Goal: Task Accomplishment & Management: Manage account settings

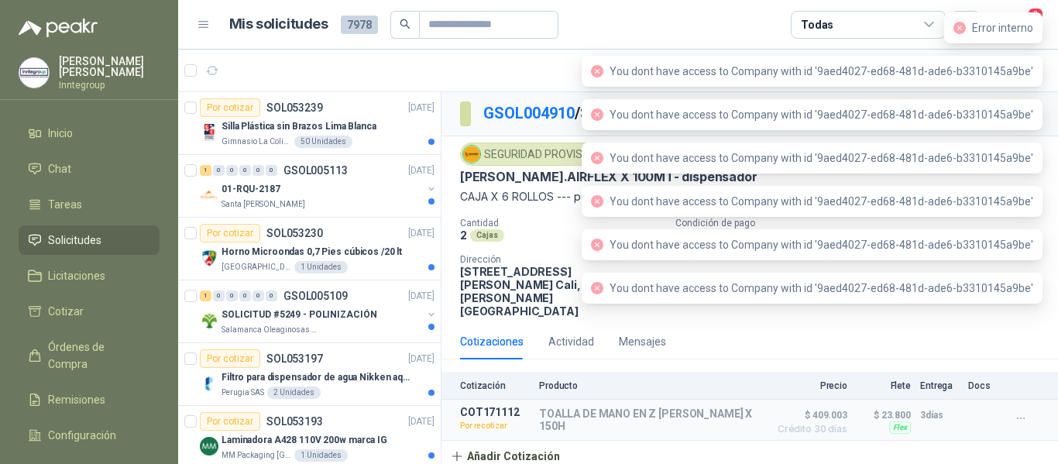
click at [960, 30] on icon "close-circle" at bounding box center [959, 28] width 12 height 12
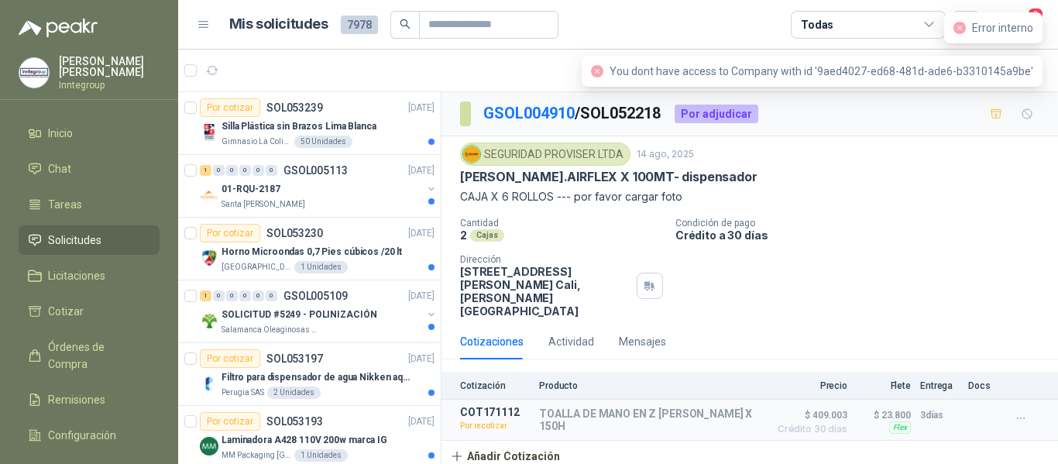
click at [1037, 12] on div "Error interno" at bounding box center [993, 27] width 98 height 31
click at [1041, 32] on body "[PERSON_NAME] Inntegroup Inicio Chat Tareas Solicitudes Licitaciones Cotizar Ór…" at bounding box center [529, 232] width 1058 height 464
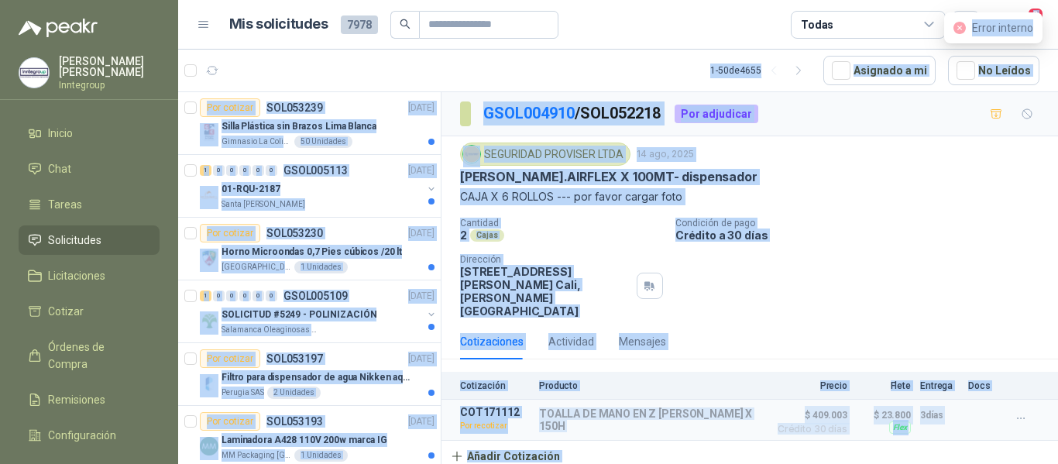
click at [959, 27] on icon "close-circle" at bounding box center [959, 28] width 12 height 12
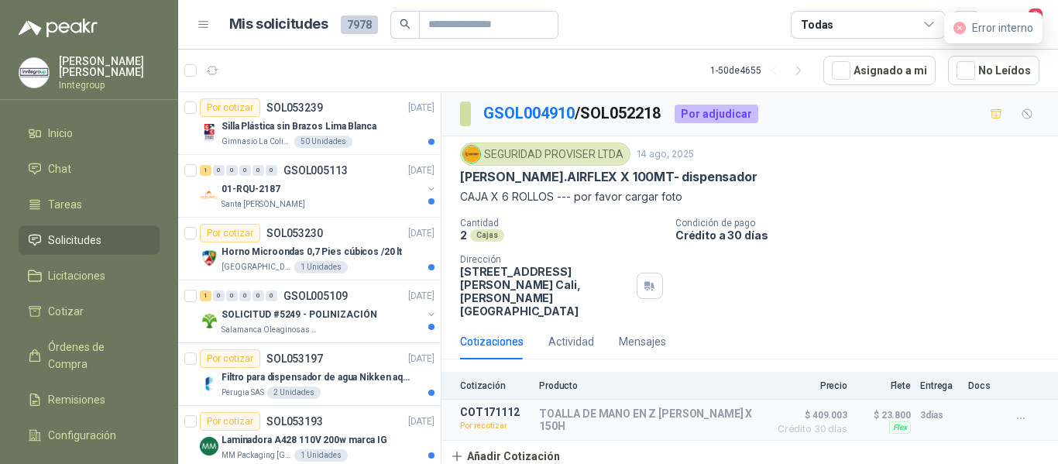
click at [961, 26] on icon "close-circle" at bounding box center [959, 28] width 12 height 12
click at [1002, 4] on header "Mis solicitudes 7978 Todas 2" at bounding box center [617, 25] width 879 height 50
click at [1033, 15] on div "Error interno" at bounding box center [993, 27] width 98 height 31
click at [1029, 9] on span "2" at bounding box center [1035, 14] width 17 height 15
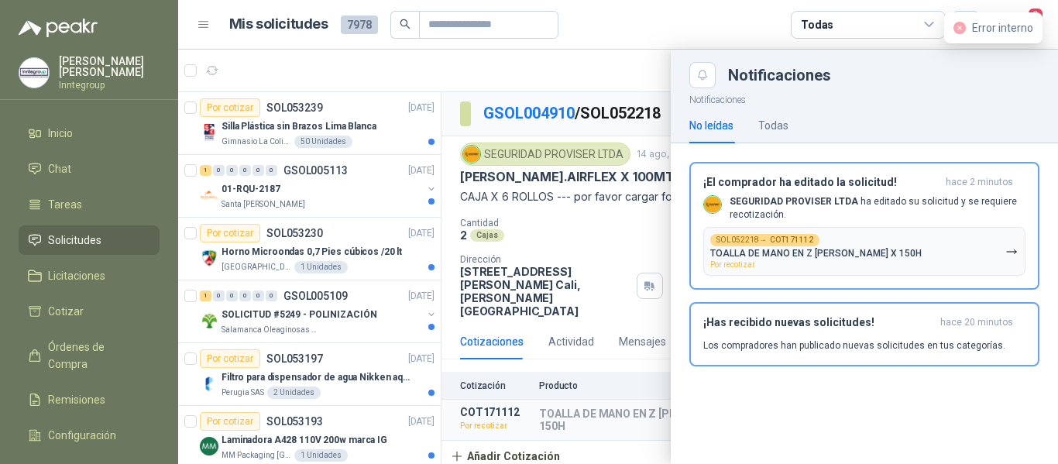
click at [869, 235] on div "SOL052218 → COT171112 TOALLA DE MANO EN Z [PERSON_NAME] X 150H Por recotizar" at bounding box center [815, 251] width 211 height 35
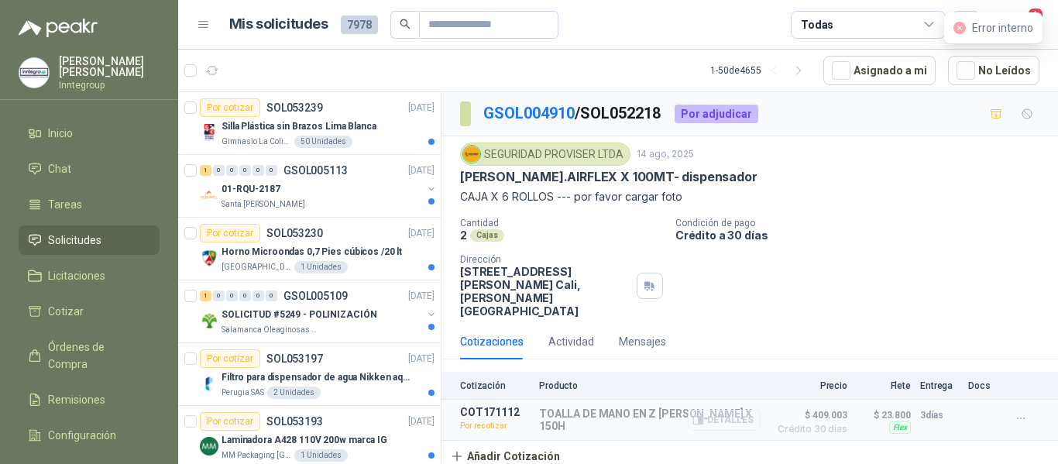
click at [700, 414] on icon "button" at bounding box center [698, 420] width 12 height 12
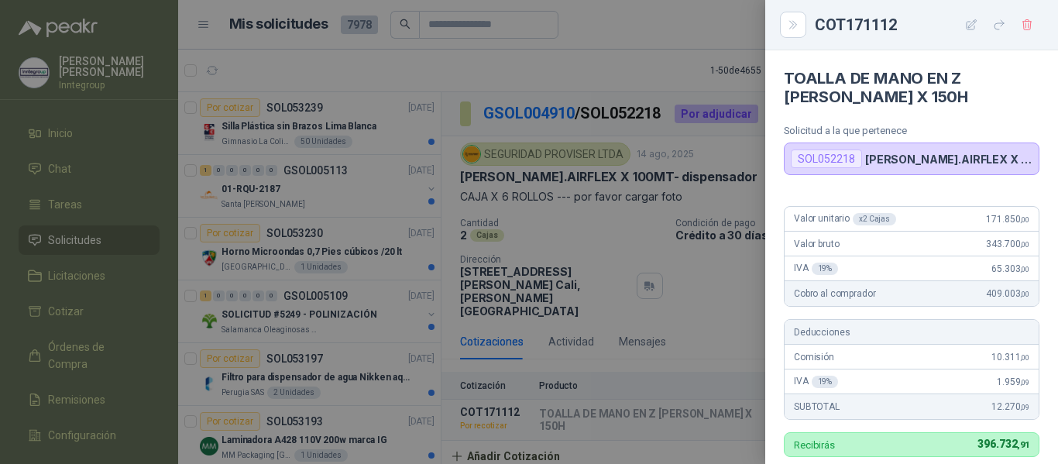
click at [728, 193] on div at bounding box center [529, 232] width 1058 height 464
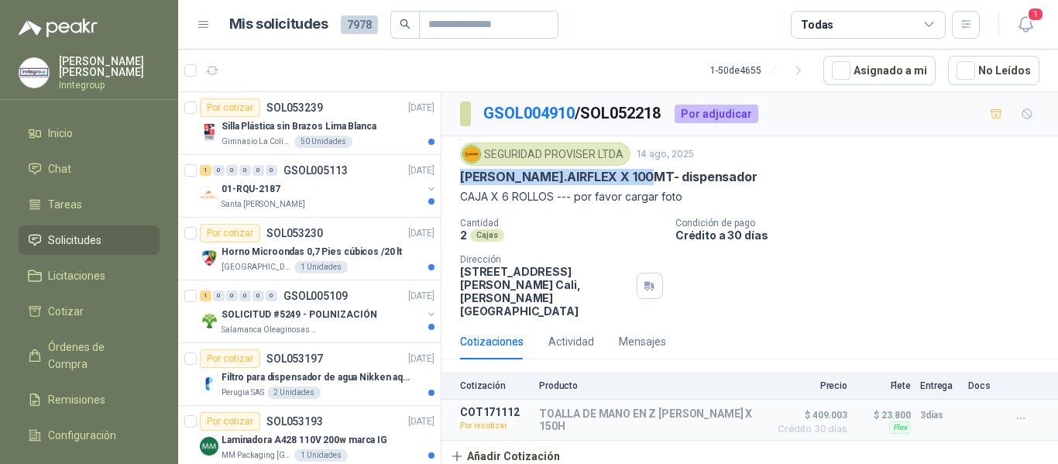
drag, startPoint x: 643, startPoint y: 175, endPoint x: 448, endPoint y: 171, distance: 194.4
click at [448, 171] on div "SEGURIDAD PROVISER LTDA [DATE] TOALLA [PERSON_NAME].AIRFLEX X 100MT- dispensado…" at bounding box center [749, 229] width 616 height 187
copy p "[PERSON_NAME].AIRFLEX X 100MT"
click at [701, 417] on icon "button" at bounding box center [700, 420] width 4 height 6
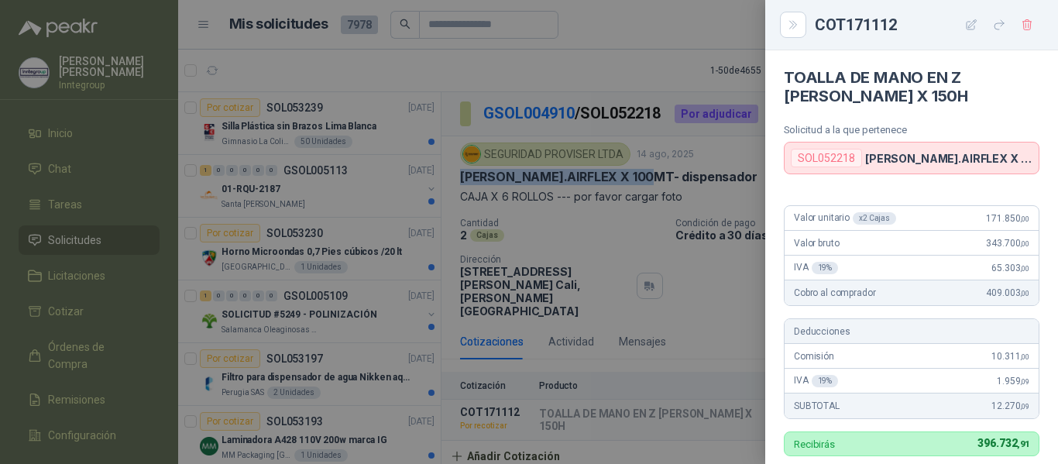
scroll to position [0, 0]
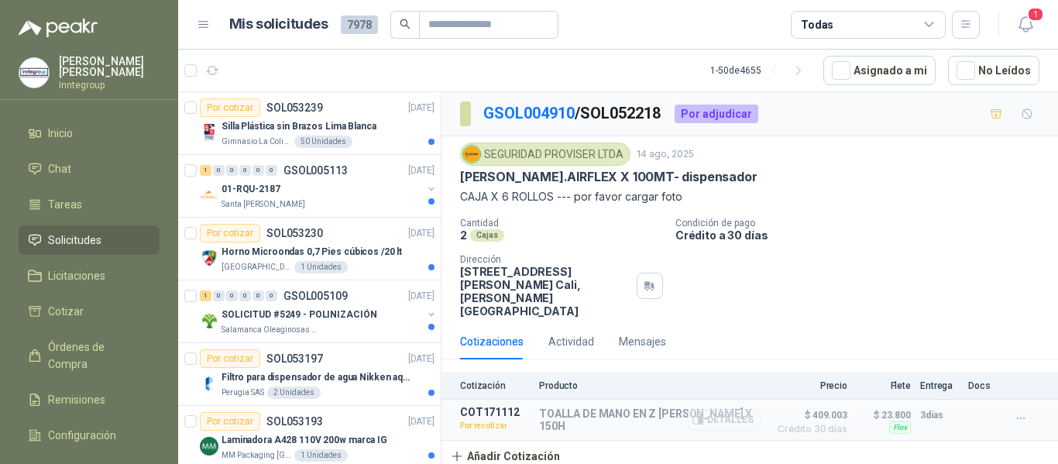
click at [690, 407] on div "TOALLA DE MANO EN Z [PERSON_NAME] X 150H Detalles" at bounding box center [649, 419] width 221 height 25
click at [701, 417] on icon "button" at bounding box center [700, 420] width 4 height 6
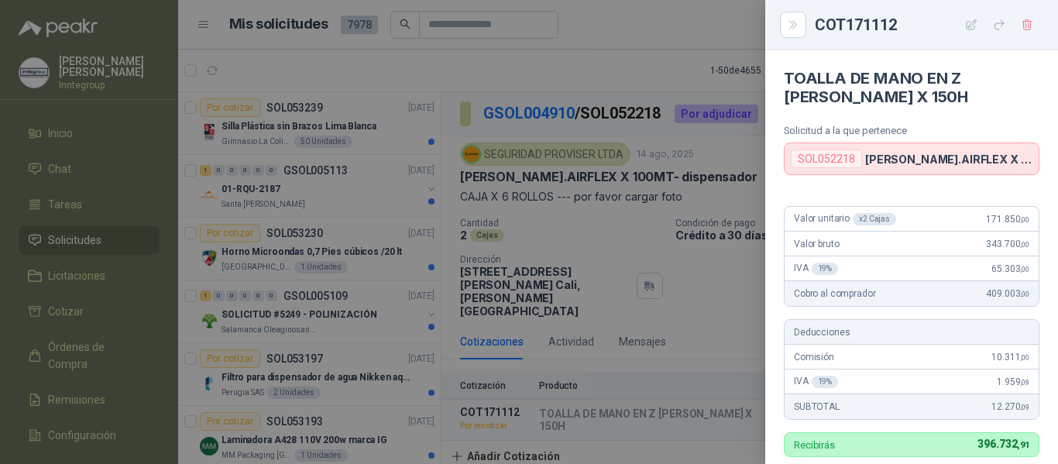
click at [700, 301] on div at bounding box center [529, 232] width 1058 height 464
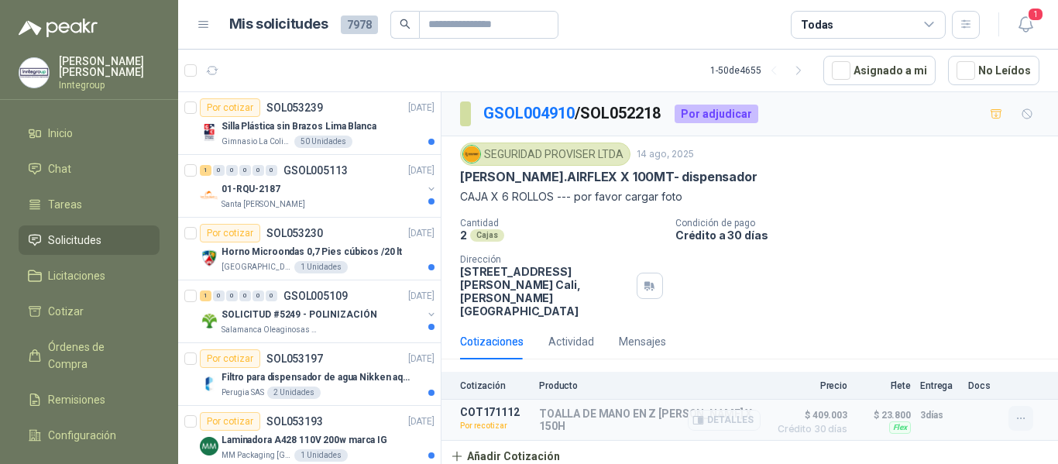
click at [1017, 412] on icon "button" at bounding box center [1020, 418] width 13 height 13
click at [961, 369] on button "Re-cotizar" at bounding box center [989, 370] width 124 height 25
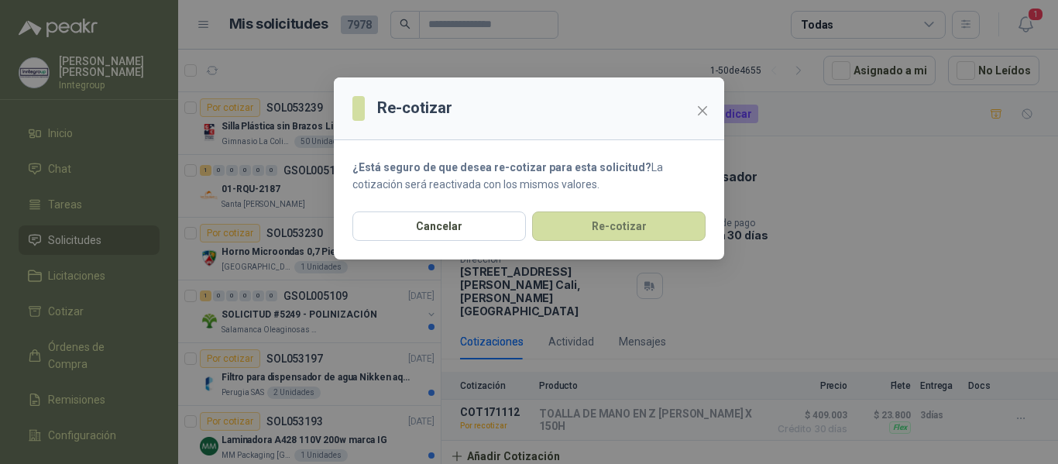
click at [886, 249] on div "Re-cotizar ¿Está seguro de que desea re-cotizar para esta solicitud? La cotizac…" at bounding box center [529, 232] width 1058 height 464
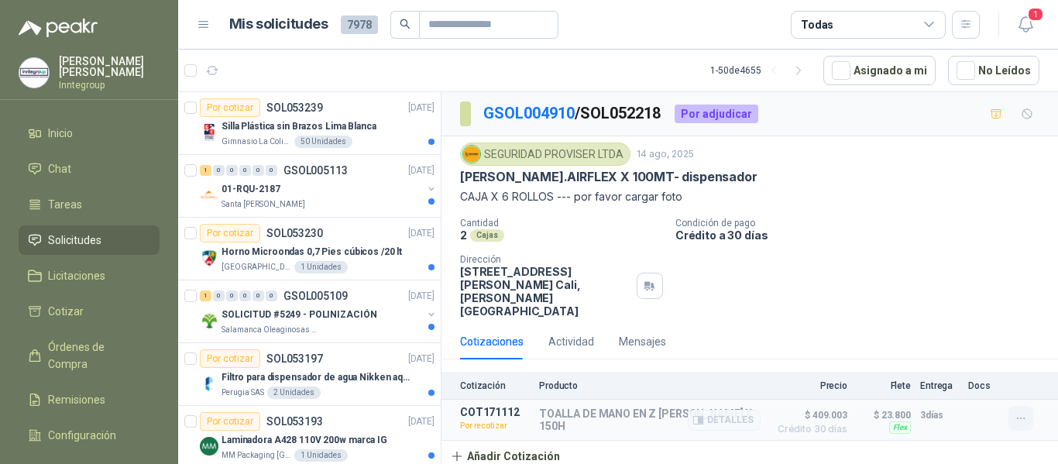
click at [1016, 412] on icon "button" at bounding box center [1020, 418] width 13 height 13
click at [942, 309] on button "Editar" at bounding box center [989, 315] width 124 height 25
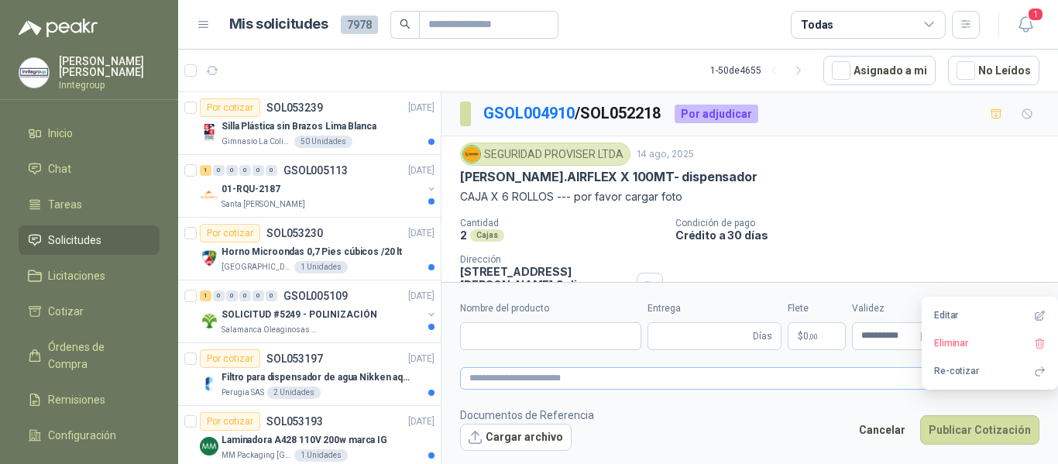
type input "**********"
type input "*"
type input "**********"
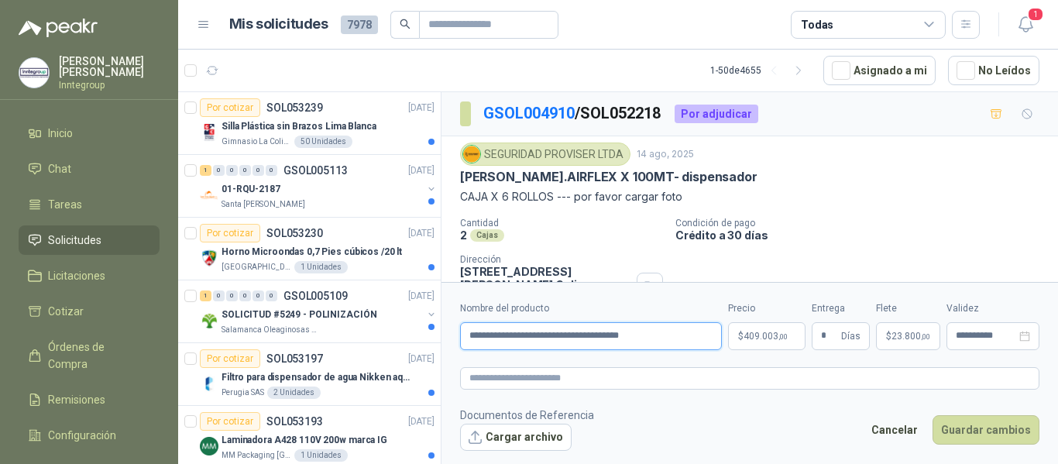
drag, startPoint x: 679, startPoint y: 335, endPoint x: 450, endPoint y: 334, distance: 229.2
click at [450, 334] on form "**********" at bounding box center [749, 375] width 616 height 187
paste input "***"
type input "**********"
click at [760, 331] on body "[PERSON_NAME] Inntegroup Inicio Chat Tareas Solicitudes Licitaciones Cotizar Ór…" at bounding box center [529, 232] width 1058 height 464
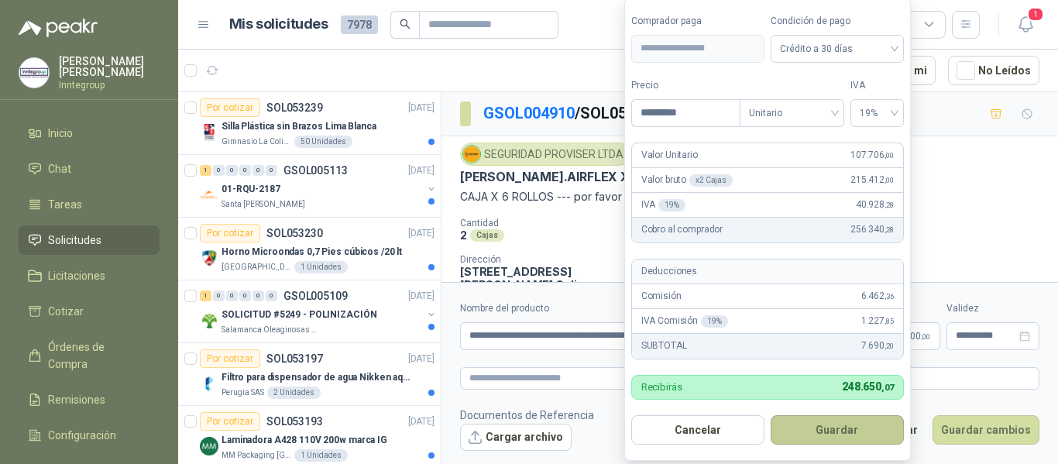
type input "*********"
click at [842, 433] on button "Guardar" at bounding box center [836, 429] width 133 height 29
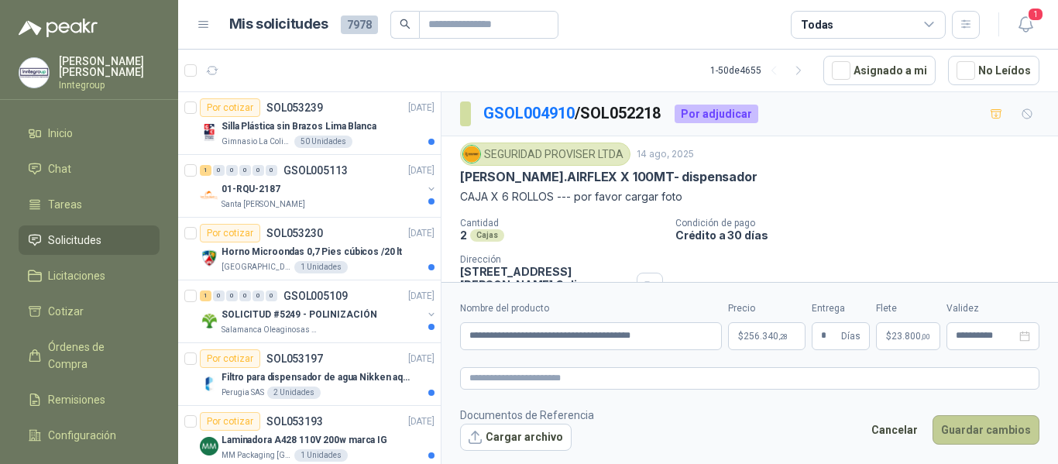
click at [985, 423] on button "Guardar cambios" at bounding box center [985, 429] width 107 height 29
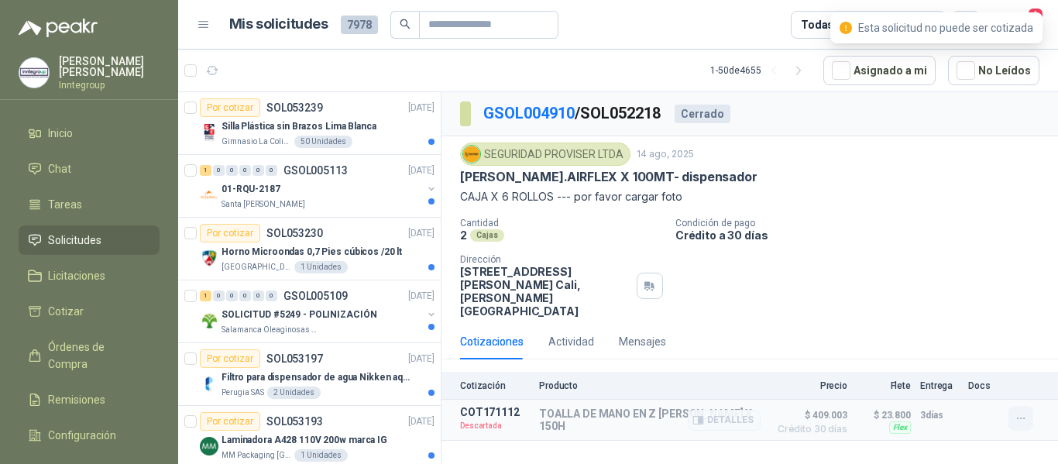
click at [1027, 406] on button "button" at bounding box center [1020, 418] width 25 height 25
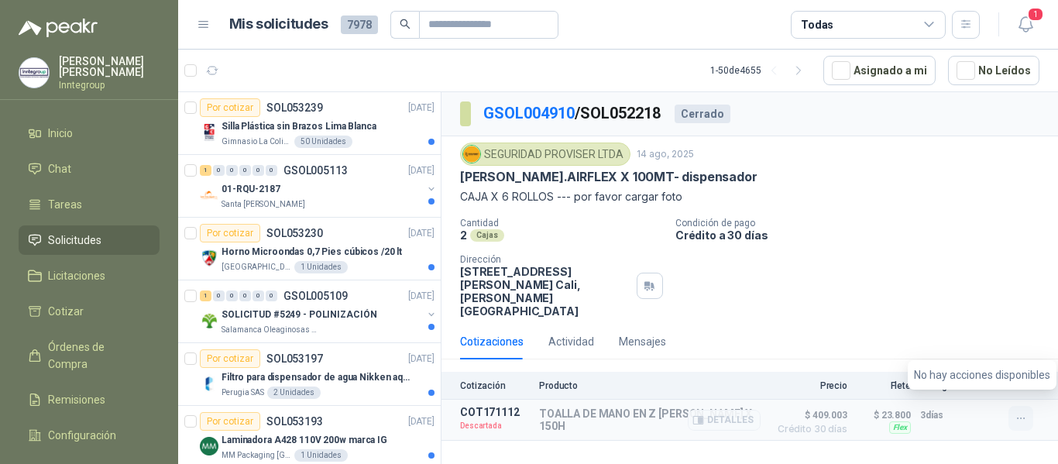
click at [1017, 412] on icon "button" at bounding box center [1020, 418] width 13 height 13
click at [1020, 412] on icon "button" at bounding box center [1020, 418] width 13 height 13
click at [1001, 375] on li "No hay acciones disponibles" at bounding box center [982, 374] width 136 height 17
click at [681, 410] on p "TOALLA DE MANO EN Z [PERSON_NAME] X 150H" at bounding box center [649, 419] width 221 height 25
click at [697, 414] on icon "button" at bounding box center [698, 420] width 12 height 12
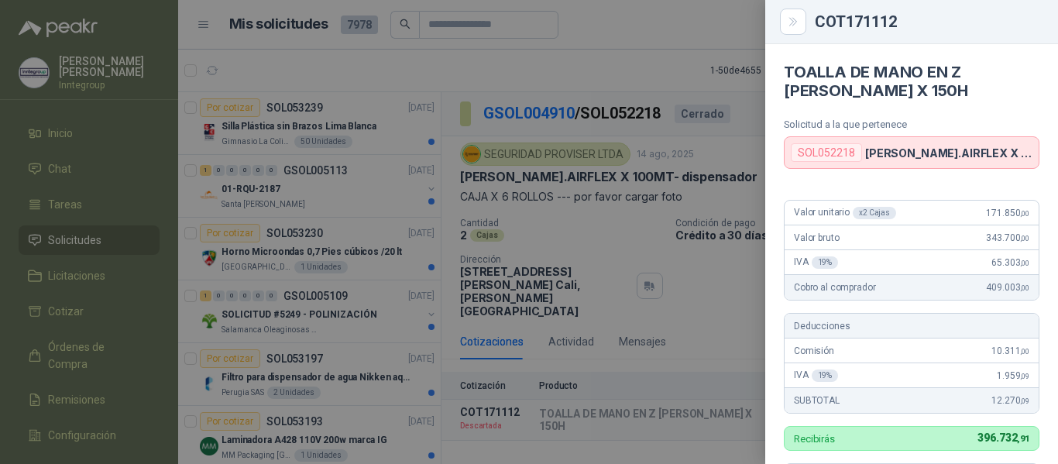
click at [913, 155] on p "[PERSON_NAME].AIRFLEX X 100MT- dispensador" at bounding box center [948, 152] width 167 height 13
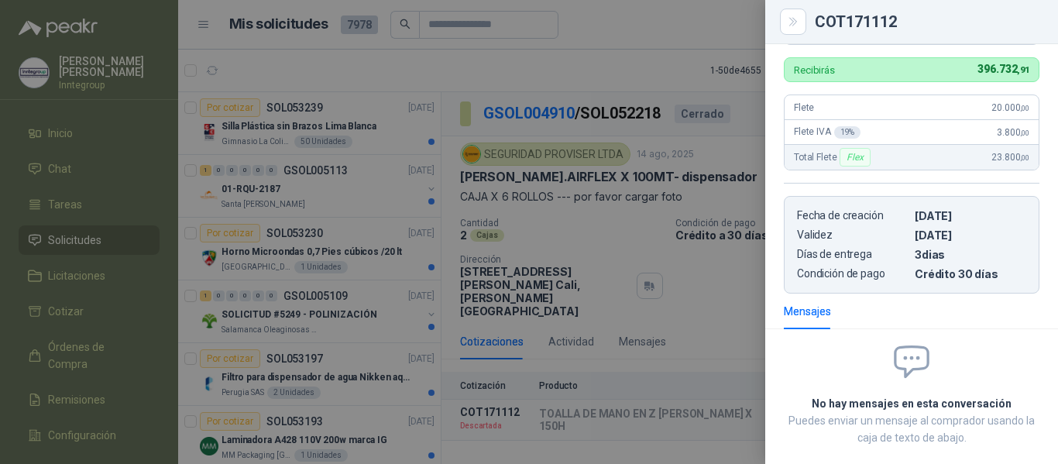
scroll to position [369, 0]
click at [727, 163] on div at bounding box center [529, 232] width 1058 height 464
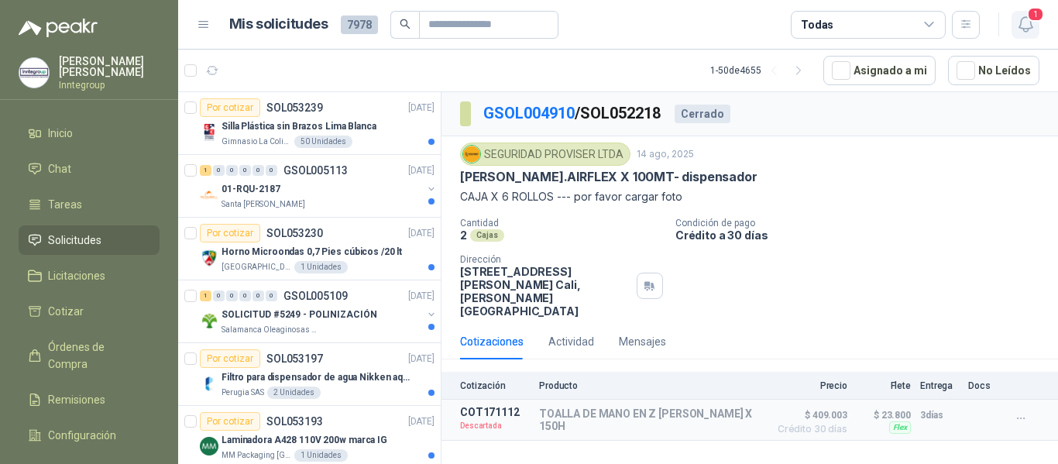
click at [1023, 25] on icon "button" at bounding box center [1025, 24] width 19 height 19
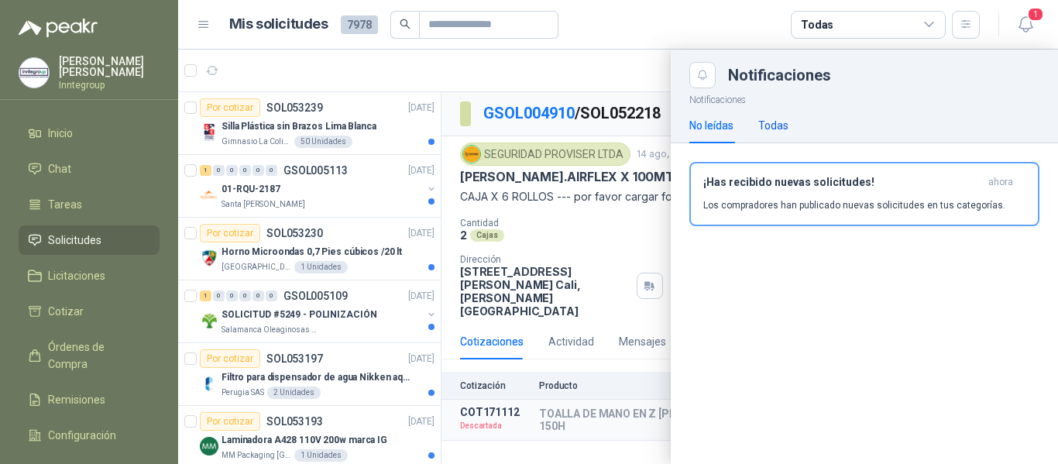
click at [779, 123] on div "Todas" at bounding box center [773, 125] width 30 height 17
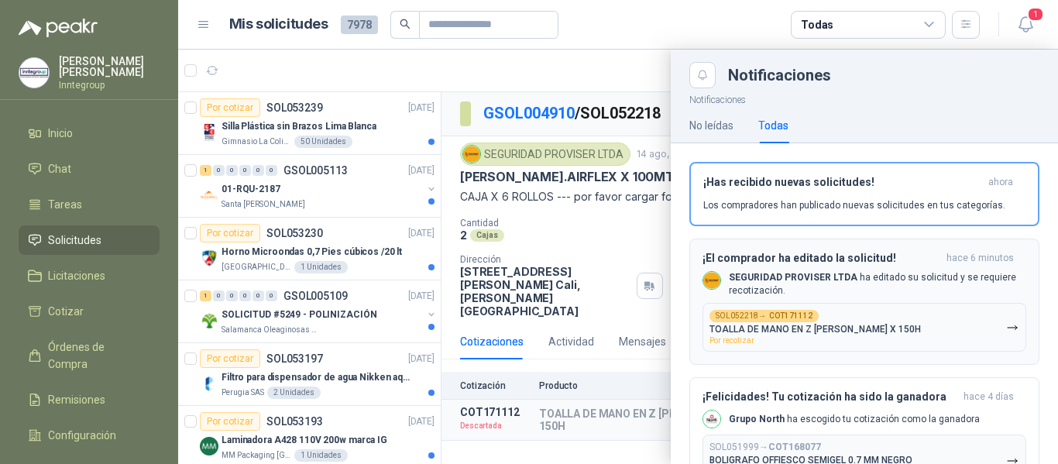
click at [797, 303] on button "SOL052218 → COT171112 TOALLA DE MANO EN Z [PERSON_NAME] X 150H Por recotizar" at bounding box center [864, 327] width 324 height 49
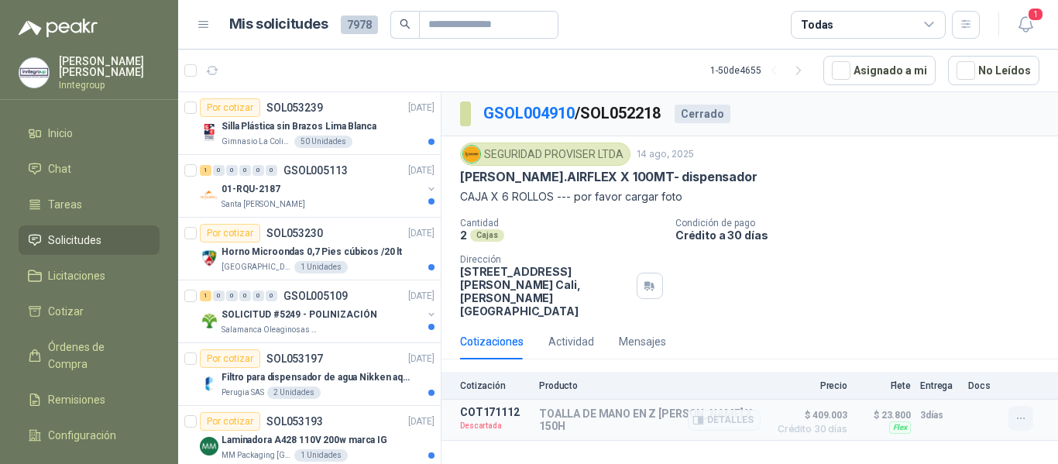
click at [1018, 412] on icon "button" at bounding box center [1020, 418] width 13 height 13
